Goal: Check status: Check status

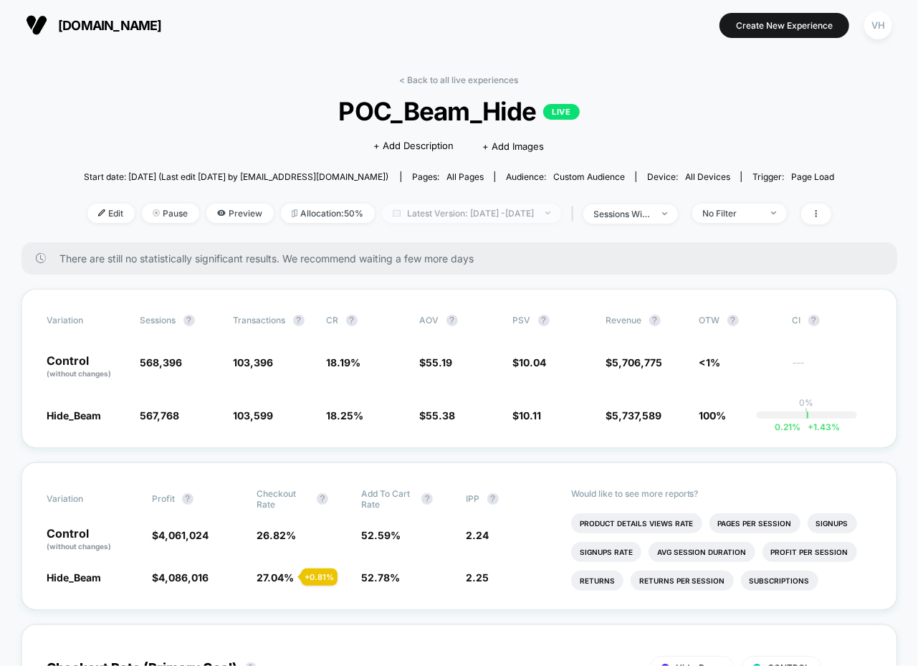
click at [467, 212] on span "Latest Version: [DATE] - [DATE]" at bounding box center [471, 213] width 179 height 19
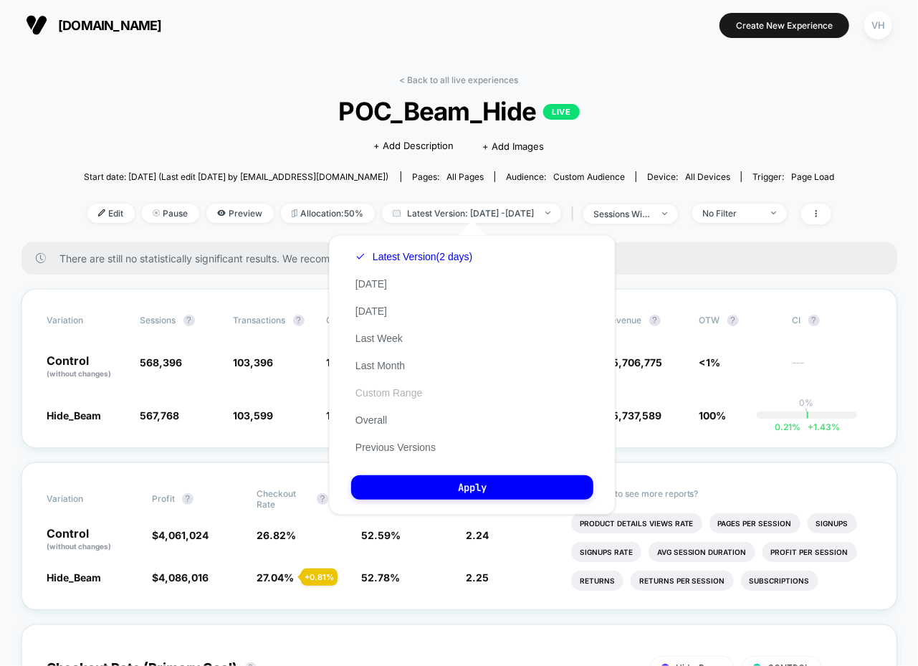
click at [376, 391] on button "Custom Range" at bounding box center [388, 392] width 75 height 13
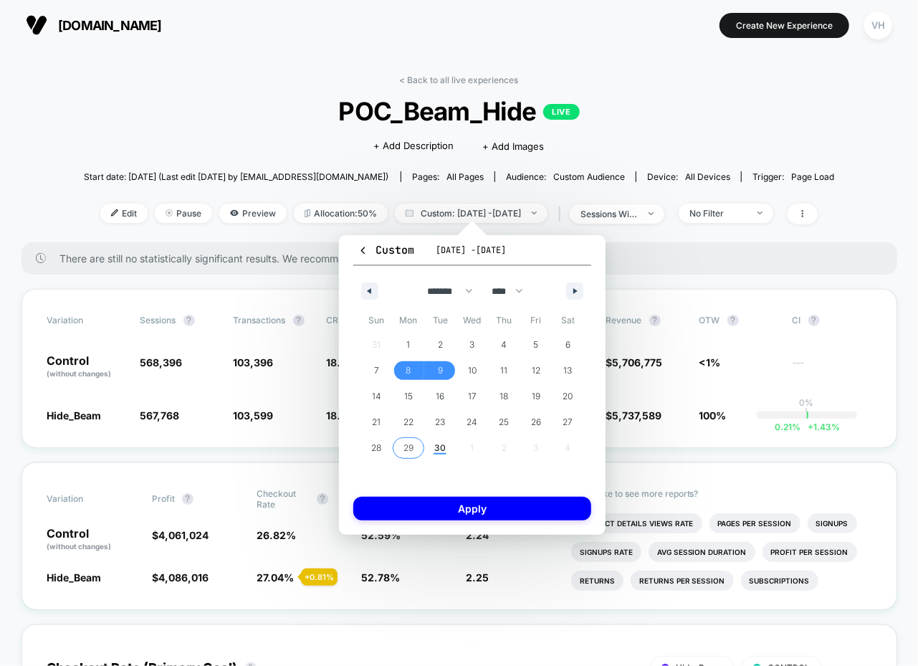
click at [409, 444] on span "29" at bounding box center [409, 448] width 10 height 26
click at [433, 444] on span "30" at bounding box center [440, 448] width 32 height 19
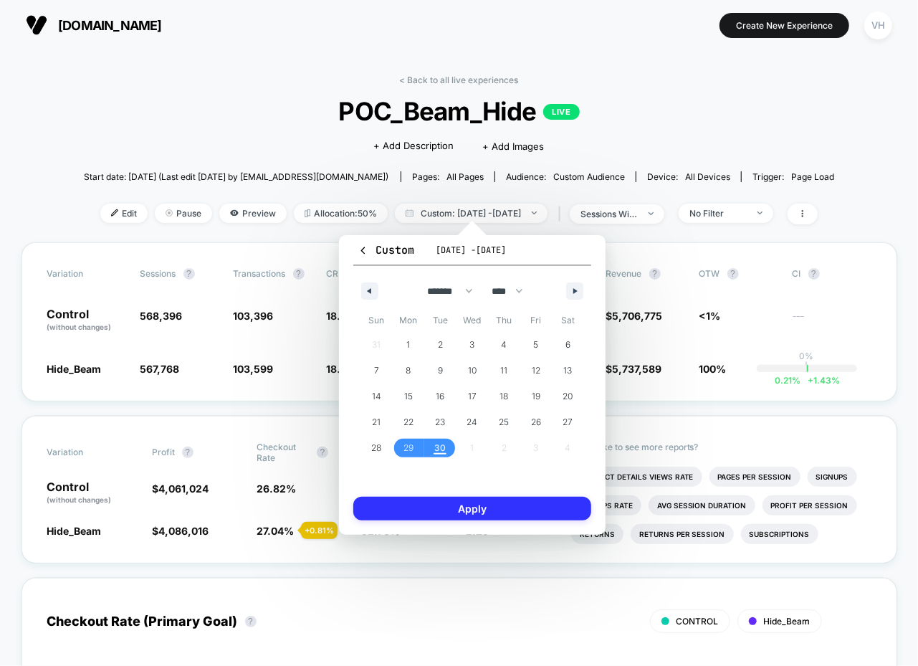
click at [446, 508] on button "Apply" at bounding box center [472, 509] width 238 height 24
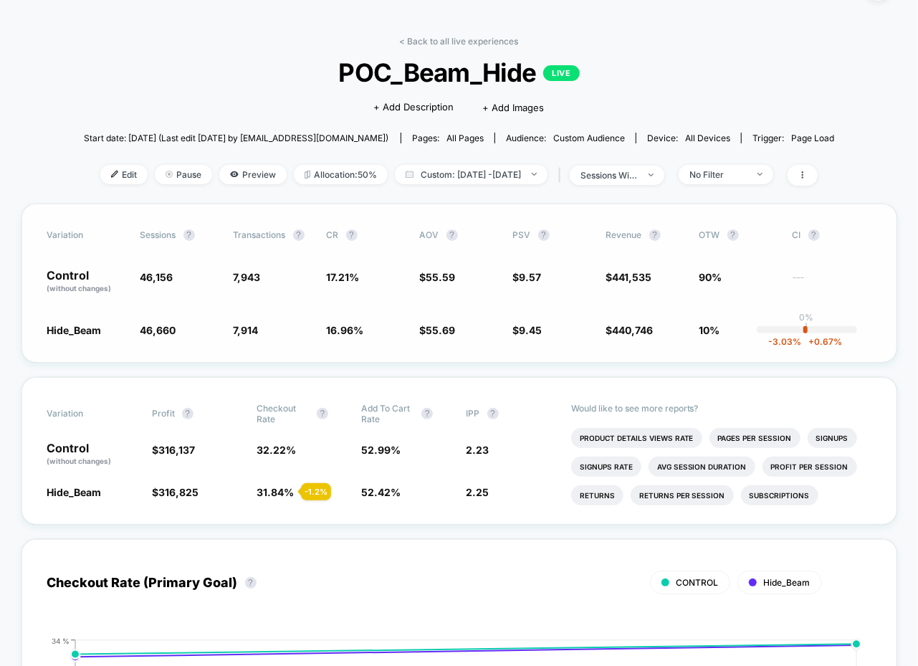
scroll to position [38, 0]
click at [753, 182] on span "No Filter" at bounding box center [726, 175] width 95 height 19
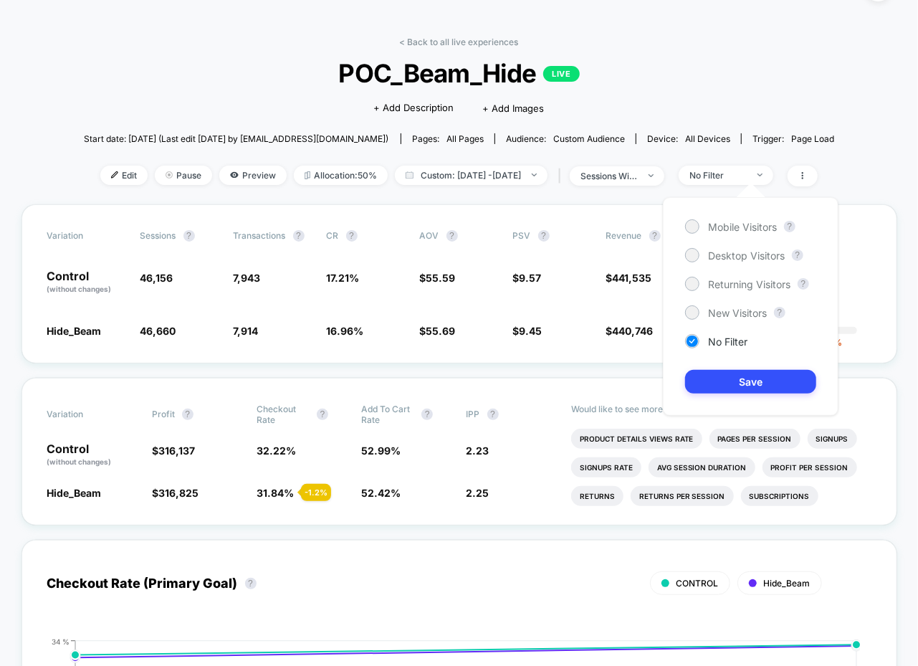
click at [583, 153] on div "< Back to all live experiences POC_Beam_Hide LIVE Click to edit experience deta…" at bounding box center [459, 121] width 751 height 168
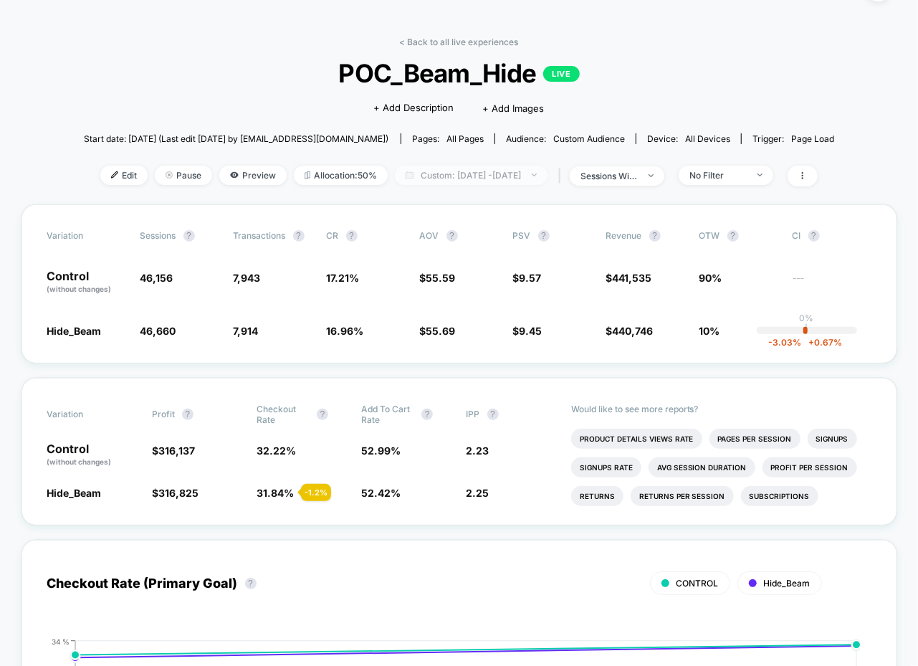
click at [539, 169] on span "Custom: [DATE] - [DATE]" at bounding box center [471, 175] width 153 height 19
select select "*"
select select "****"
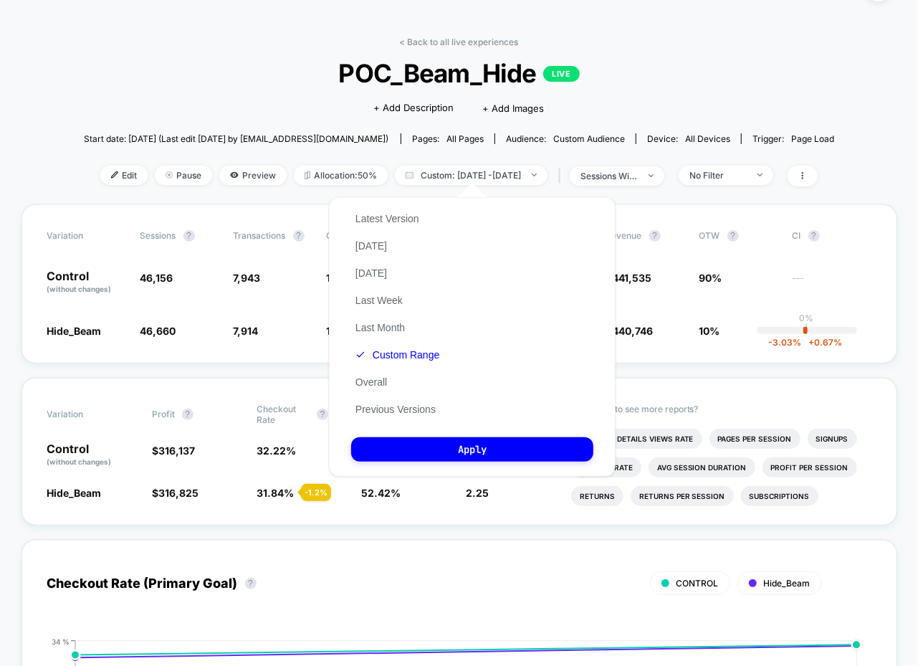
click at [406, 368] on div "Latest Version [DATE] [DATE] Last Week Last Month Custom Range Overall Previous…" at bounding box center [397, 314] width 92 height 218
click at [406, 360] on button "Custom Range" at bounding box center [397, 354] width 92 height 13
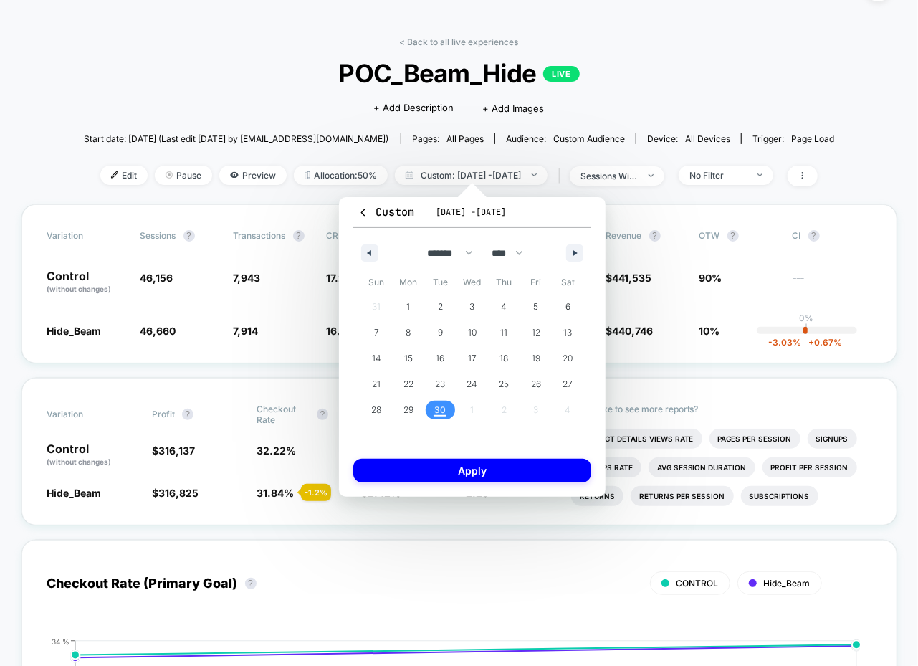
click at [437, 411] on span "30" at bounding box center [439, 410] width 11 height 26
click at [451, 454] on div "Custom [DATE] - [DATE] ******* ******** ***** ***** *** **** **** ****** ******…" at bounding box center [472, 347] width 267 height 300
click at [482, 467] on button "Apply" at bounding box center [472, 471] width 238 height 24
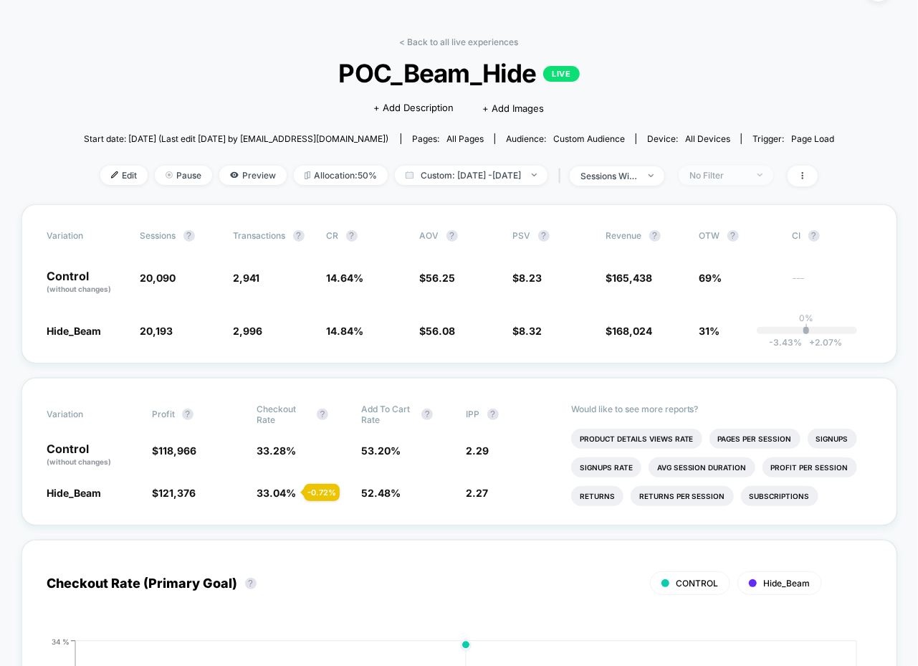
click at [744, 171] on div "No Filter" at bounding box center [718, 175] width 57 height 11
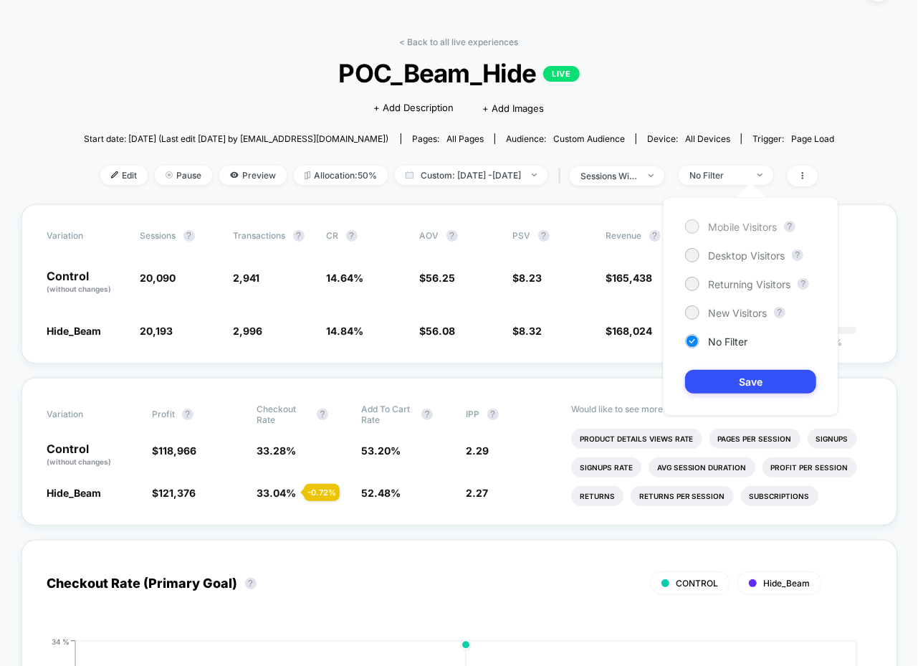
click at [723, 225] on span "Mobile Visitors" at bounding box center [742, 227] width 69 height 12
click at [734, 373] on button "Save" at bounding box center [750, 382] width 131 height 24
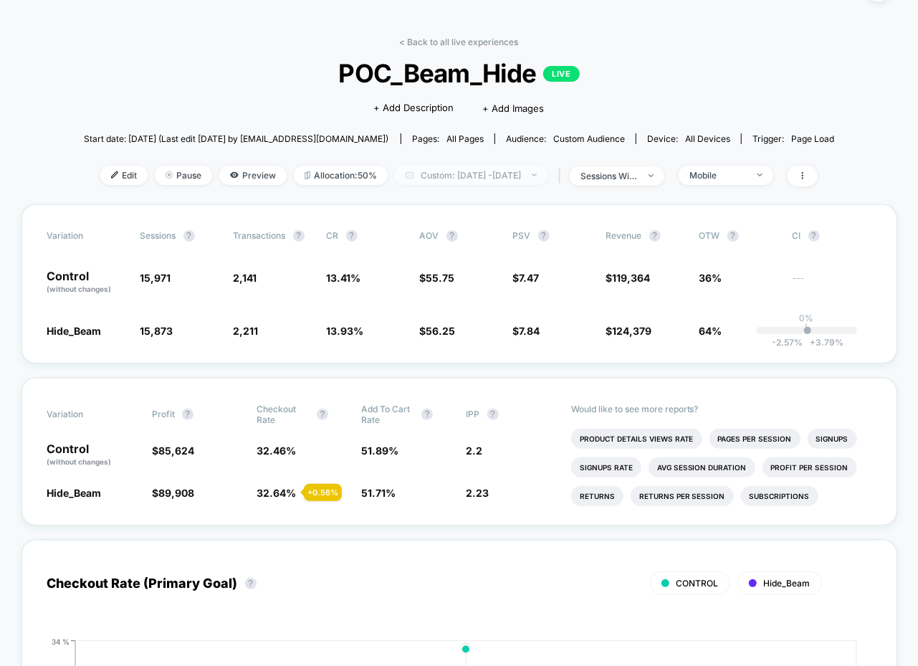
click at [516, 167] on span "Custom: [DATE] - [DATE]" at bounding box center [471, 175] width 153 height 19
select select "*"
select select "****"
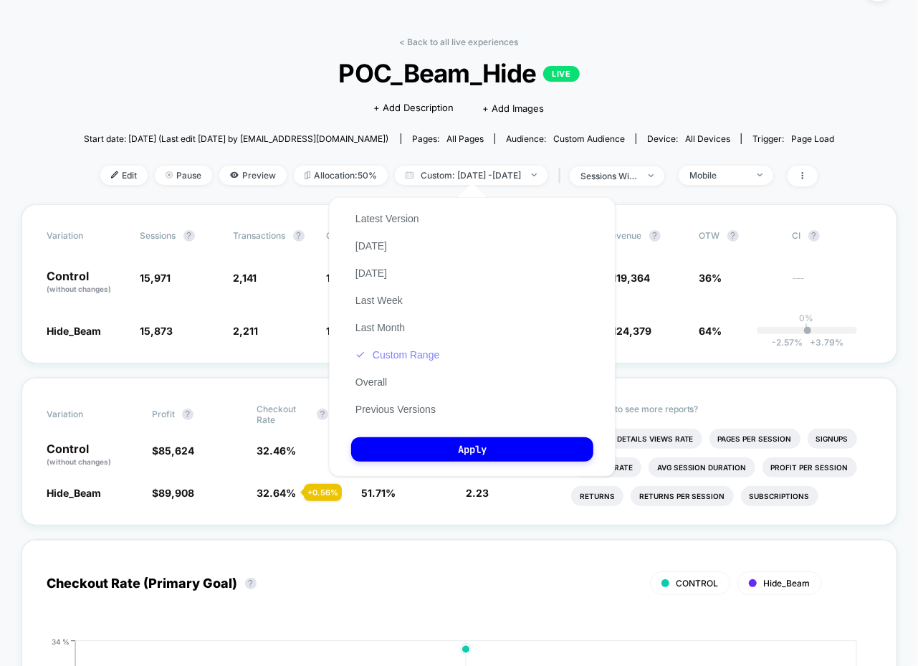
click at [433, 351] on button "Custom Range" at bounding box center [397, 354] width 92 height 13
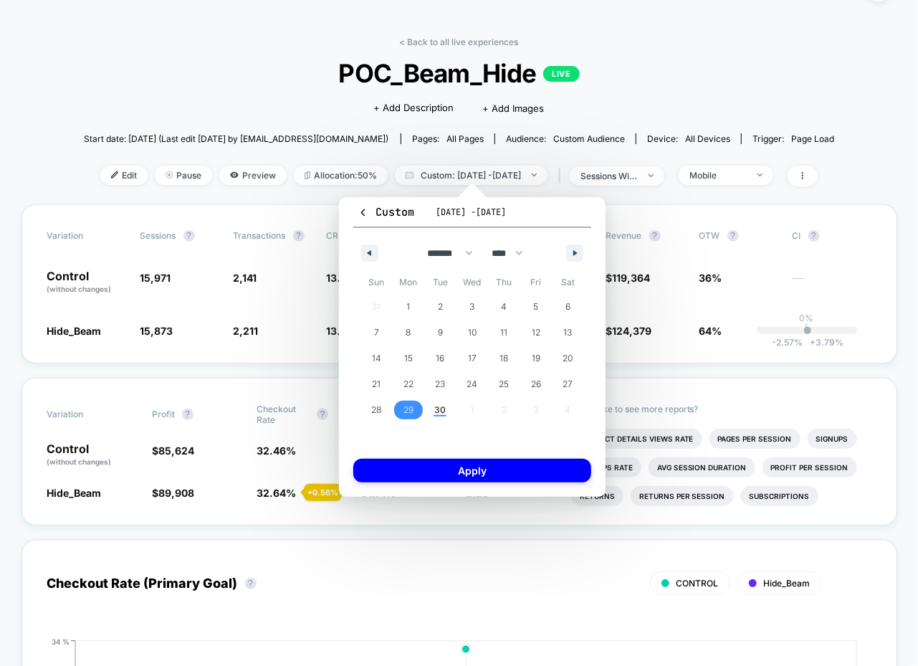
click at [409, 404] on span "29" at bounding box center [409, 410] width 10 height 26
click at [435, 409] on span "30" at bounding box center [439, 410] width 11 height 26
click at [447, 467] on button "Apply" at bounding box center [472, 471] width 238 height 24
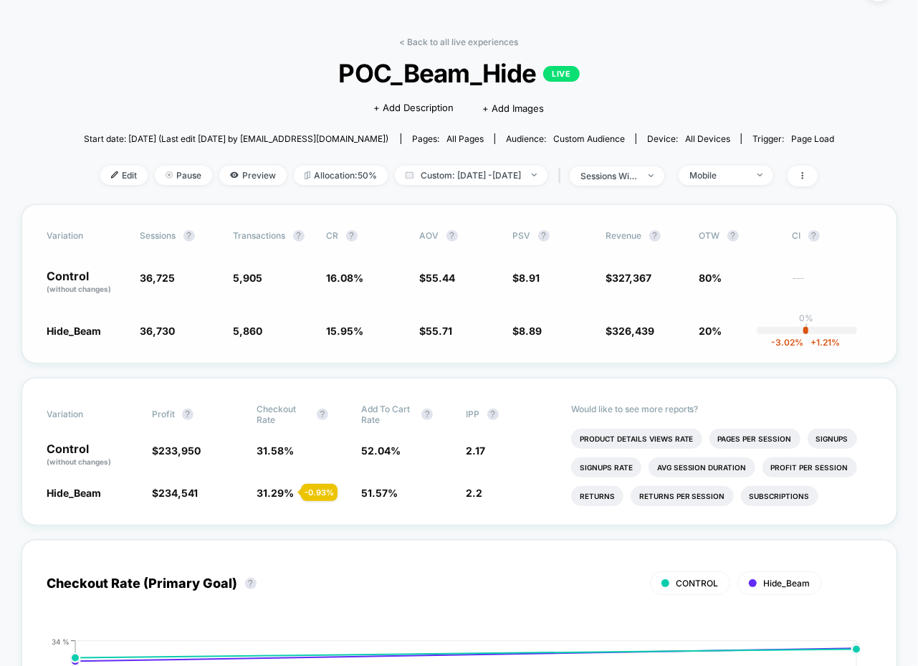
click at [538, 290] on span "$ 8.91" at bounding box center [552, 282] width 79 height 24
